Goal: Find specific page/section: Find specific page/section

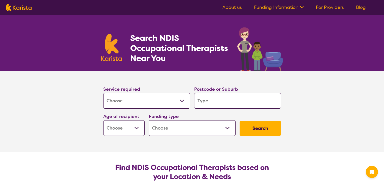
select select "[MEDICAL_DATA]"
click at [213, 101] on input "search" at bounding box center [237, 101] width 87 height 16
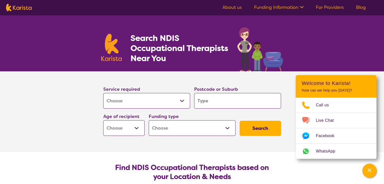
type input "b"
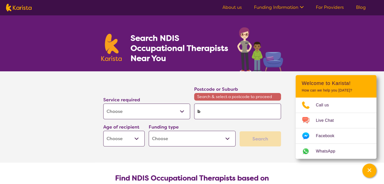
type input "bi"
type input "bic"
type input "bict"
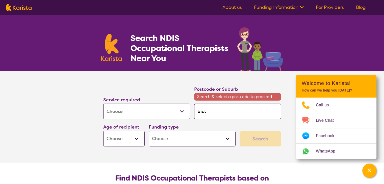
type input "bict"
type input "bicto"
type input "bicton"
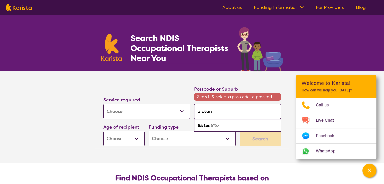
click at [215, 126] on em "6157" at bounding box center [215, 125] width 9 height 5
type input "6157"
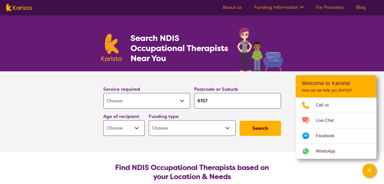
click at [118, 128] on select "Early Childhood - 0 to 9 Child - 10 to 11 Adolescent - 12 to 17 Adult - 18 to 6…" at bounding box center [123, 128] width 41 height 16
select select "EC"
click at [103, 120] on select "Early Childhood - 0 to 9 Child - 10 to 11 Adolescent - 12 to 17 Adult - 18 to 6…" at bounding box center [123, 128] width 41 height 16
select select "EC"
click at [181, 130] on select "Home Care Package (HCP) National Disability Insurance Scheme (NDIS) I don't know" at bounding box center [192, 128] width 87 height 16
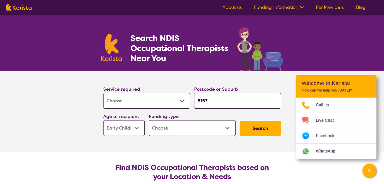
select select "NDIS"
click at [149, 120] on select "Home Care Package (HCP) National Disability Insurance Scheme (NDIS) I don't know" at bounding box center [192, 128] width 87 height 16
select select "NDIS"
click at [252, 128] on button "Search" at bounding box center [260, 128] width 41 height 15
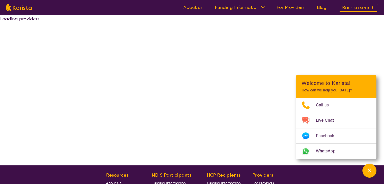
select select "by_score"
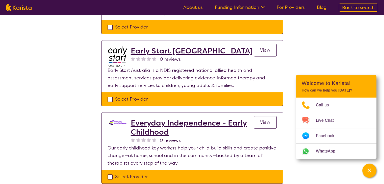
scroll to position [227, 0]
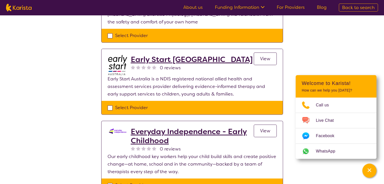
click at [164, 55] on h2 "Early Start Australia" at bounding box center [192, 59] width 122 height 9
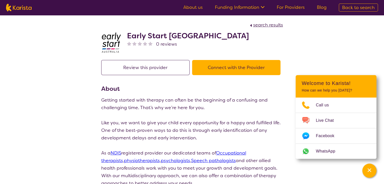
click at [215, 68] on button "Connect with the Provider" at bounding box center [236, 67] width 88 height 15
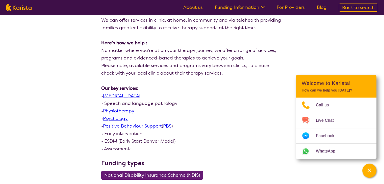
scroll to position [202, 0]
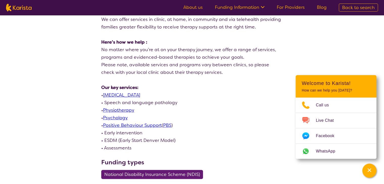
click at [127, 95] on link "[MEDICAL_DATA]" at bounding box center [121, 95] width 37 height 6
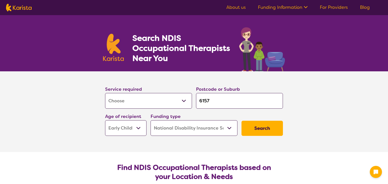
select select "[MEDICAL_DATA]"
select select "EC"
select select "NDIS"
select select "[MEDICAL_DATA]"
select select "EC"
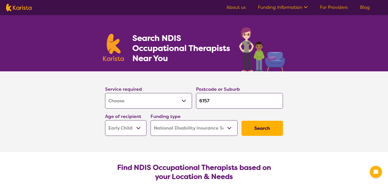
select select "NDIS"
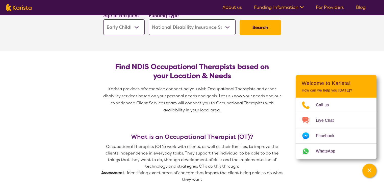
scroll to position [51, 0]
